Goal: Navigation & Orientation: Understand site structure

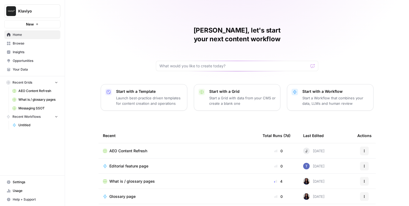
click at [36, 69] on span "Your Data" at bounding box center [35, 69] width 45 height 5
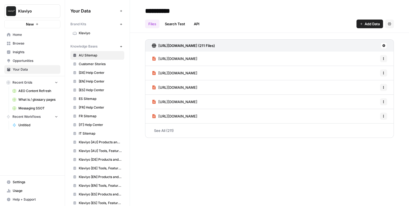
click at [34, 179] on span "Settings" at bounding box center [35, 181] width 45 height 5
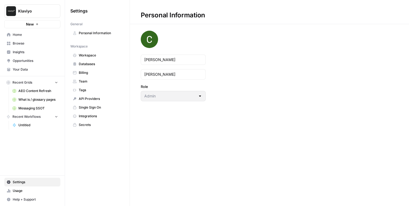
click at [90, 83] on span "Team" at bounding box center [100, 81] width 43 height 5
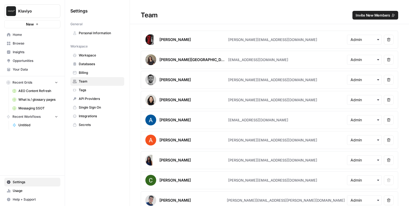
click at [24, 35] on span "Home" at bounding box center [35, 34] width 45 height 5
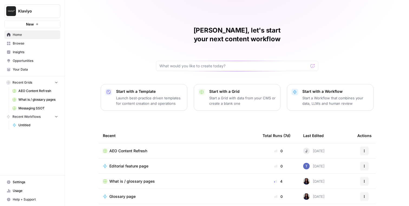
click at [33, 43] on span "Browse" at bounding box center [35, 43] width 45 height 5
